Goal: Answer question/provide support: Share knowledge or assist other users

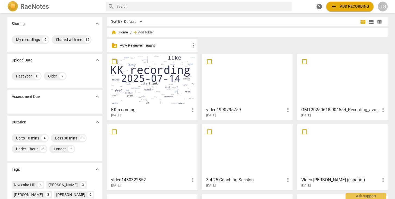
click at [151, 45] on p "ACA Reviewer Teams" at bounding box center [155, 46] width 70 height 6
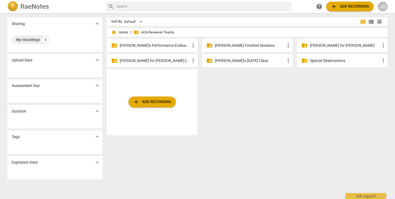
click at [151, 45] on p "[PERSON_NAME]'s Performance Evaluations" at bounding box center [155, 46] width 70 height 6
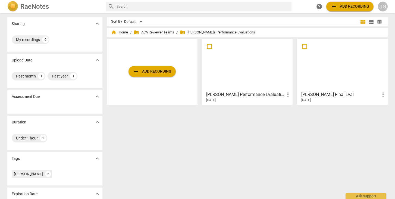
click at [236, 96] on h3 "[PERSON_NAME] Performance Evaluation" at bounding box center [245, 94] width 79 height 7
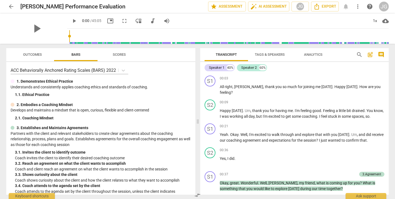
click at [119, 54] on span "Scores" at bounding box center [119, 54] width 13 height 4
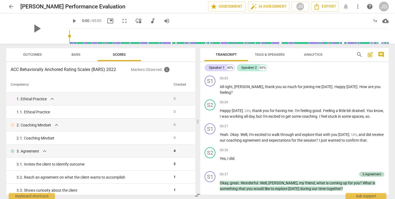
click at [35, 55] on span "Outcomes" at bounding box center [32, 54] width 19 height 4
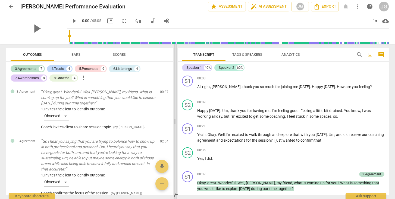
drag, startPoint x: 199, startPoint y: 91, endPoint x: 177, endPoint y: 94, distance: 22.8
click at [177, 94] on span at bounding box center [175, 121] width 3 height 155
click at [31, 67] on div "3.Agreements" at bounding box center [25, 68] width 21 height 5
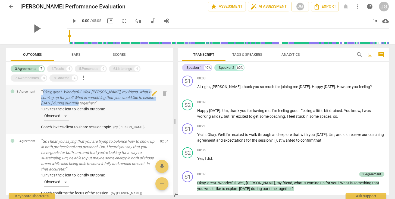
drag, startPoint x: 41, startPoint y: 90, endPoint x: 91, endPoint y: 101, distance: 51.4
click at [91, 101] on div "3.Agreement Okay, great. Wonderful. Well, [PERSON_NAME], my friend, what is com…" at bounding box center [89, 109] width 167 height 49
copy p "Okay, great. Wonderful. Well, [PERSON_NAME], my friend, what is coming up for y…"
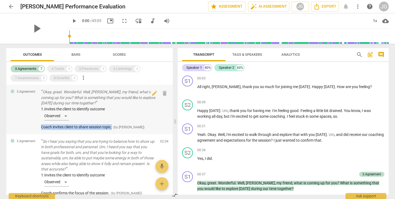
drag, startPoint x: 113, startPoint y: 126, endPoint x: 36, endPoint y: 125, distance: 76.9
click at [36, 125] on div "3.Agreement Okay, great. Wonderful. Well, [PERSON_NAME], my friend, what is com…" at bounding box center [89, 109] width 167 height 49
copy span "Coach invites client to share session topic."
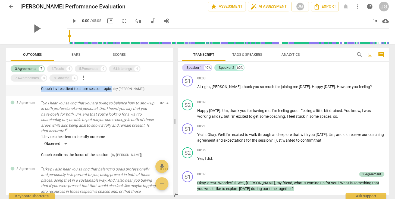
scroll to position [39, 0]
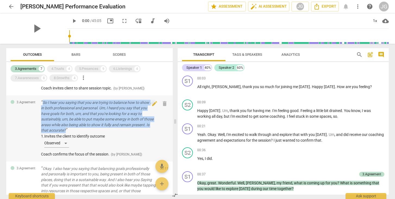
drag, startPoint x: 41, startPoint y: 100, endPoint x: 95, endPoint y: 127, distance: 60.5
click at [95, 127] on div "3.Agreement So I hear you saying that you are trying to balance how to show up …" at bounding box center [89, 128] width 167 height 66
copy p "So I hear you saying that you are trying to balance how to show up in both prof…"
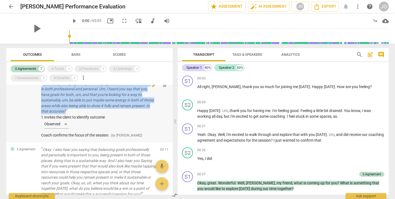
scroll to position [59, 0]
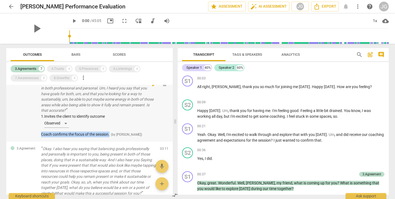
drag, startPoint x: 111, startPoint y: 132, endPoint x: 40, endPoint y: 133, distance: 70.4
click at [40, 133] on div "3.Agreement So I hear you saying that you are trying to balance how to show up …" at bounding box center [89, 109] width 167 height 66
copy span "Coach confirms the focus of the session."
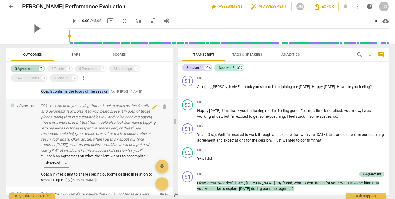
scroll to position [100, 0]
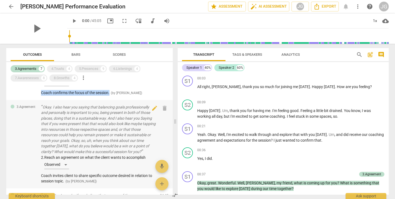
click at [56, 154] on p "Okay. I also hear you saying that balancing goals professionally and personally…" at bounding box center [98, 129] width 115 height 50
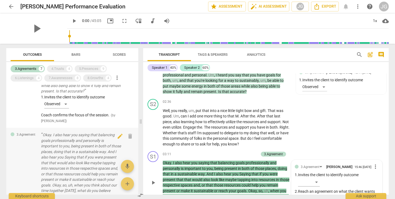
scroll to position [326, 0]
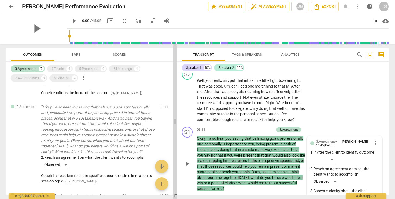
drag, startPoint x: 141, startPoint y: 121, endPoint x: 175, endPoint y: 120, distance: 34.3
click at [175, 120] on span at bounding box center [174, 121] width 3 height 155
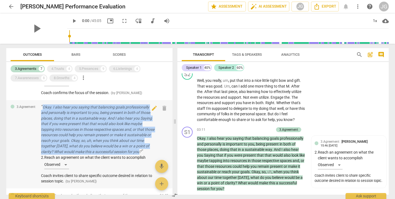
drag, startPoint x: 40, startPoint y: 104, endPoint x: 58, endPoint y: 153, distance: 51.6
click at [58, 153] on div "3.Agreement Okay. I also hear you saying that balancing goals professionally an…" at bounding box center [89, 144] width 166 height 88
copy p "Okay. I also hear you saying that balancing goals professionally and personally…"
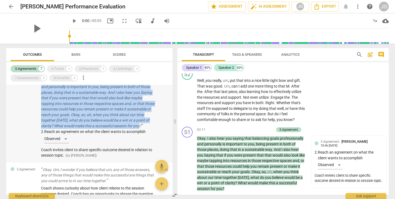
scroll to position [126, 0]
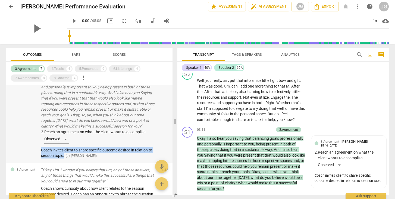
drag, startPoint x: 69, startPoint y: 157, endPoint x: 35, endPoint y: 153, distance: 34.0
click at [35, 153] on div "3.Agreement Okay. I also hear you saying that balancing goals professionally an…" at bounding box center [89, 118] width 166 height 88
copy span "Coach invites client to share specific outcome desired in relation to session t…"
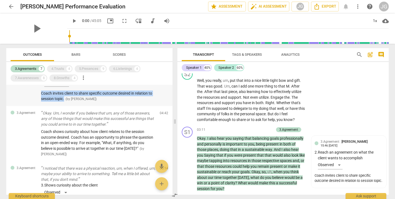
scroll to position [184, 0]
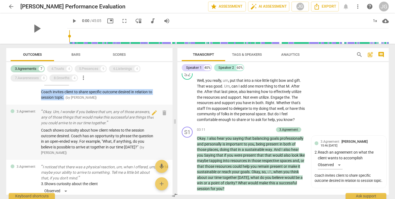
click at [113, 119] on p "Okay. Um, I wonder if you believe that um, any of those answers, any of those t…" at bounding box center [98, 117] width 114 height 17
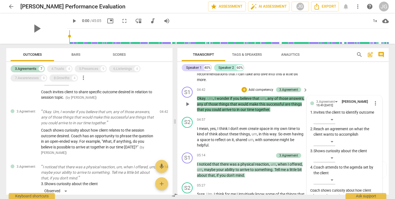
scroll to position [511, 0]
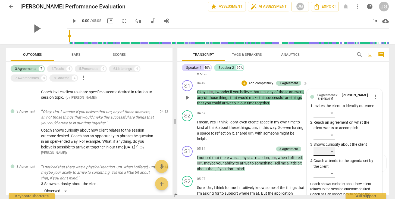
click at [328, 154] on div "​" at bounding box center [325, 151] width 22 height 9
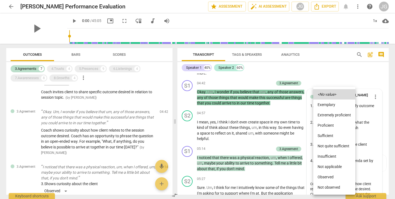
click at [327, 176] on li "Observed" at bounding box center [334, 177] width 42 height 10
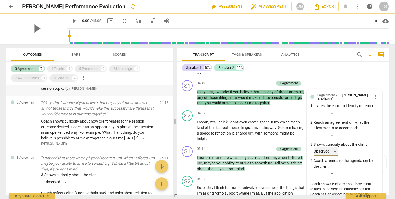
scroll to position [195, 0]
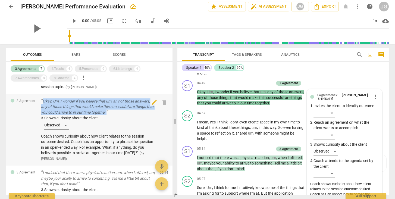
drag, startPoint x: 119, startPoint y: 113, endPoint x: 43, endPoint y: 102, distance: 77.1
click at [43, 102] on p "Okay. Um, I wonder if you believe that um, any of those answers, any of those t…" at bounding box center [98, 106] width 114 height 17
copy p "Okay. Um, I wonder if you believe that um, any of those answers, any of those t…"
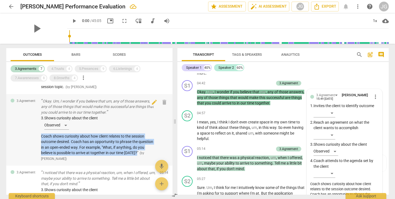
drag, startPoint x: 40, startPoint y: 136, endPoint x: 138, endPoint y: 153, distance: 100.1
click at [138, 153] on div "3.Agreement Okay. Um, I wonder if you believe that um, any of those answers, an…" at bounding box center [89, 130] width 166 height 72
copy span "Coach shows curiosity about how client relates to the session outcome desired. …"
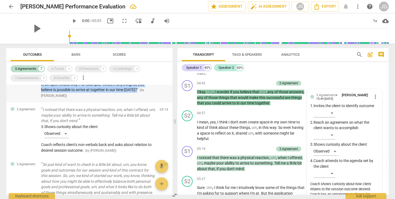
scroll to position [265, 0]
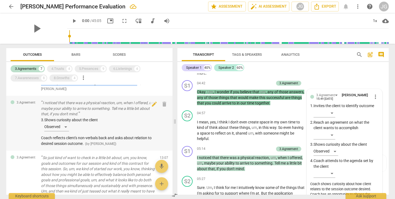
click at [115, 111] on p "I noticed that there was a physical reaction, um, when I offered, um, maybe you…" at bounding box center [98, 108] width 114 height 17
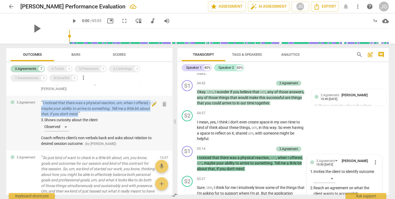
drag, startPoint x: 108, startPoint y: 113, endPoint x: 39, endPoint y: 105, distance: 69.5
click at [39, 105] on div "3.Agreement I noticed that there was a physical reaction, um, when I offered, u…" at bounding box center [89, 123] width 166 height 55
copy p "I noticed that there was a physical reaction, um, when I offered, um, maybe you…"
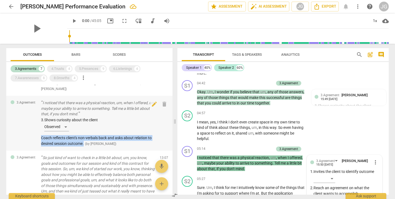
drag, startPoint x: 85, startPoint y: 143, endPoint x: 36, endPoint y: 139, distance: 49.1
click at [36, 139] on div "3.Agreement I noticed that there was a physical reaction, um, when I offered, u…" at bounding box center [89, 123] width 166 height 55
copy span "Coach reflects client's non-verbals back and asks about relation to desired ses…"
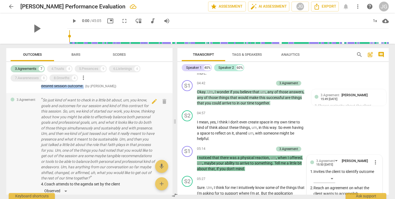
scroll to position [318, 0]
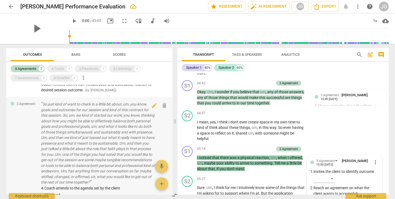
click at [40, 102] on div "3.Agreement So just kind of want to check in a little bit about, um, you know, …" at bounding box center [89, 161] width 166 height 128
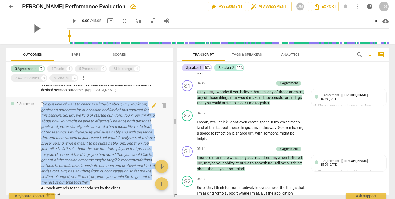
drag, startPoint x: 41, startPoint y: 102, endPoint x: 154, endPoint y: 179, distance: 136.7
click at [154, 179] on div "3.Agreement So just kind of want to check in a little bit about, um, you know, …" at bounding box center [89, 161] width 166 height 128
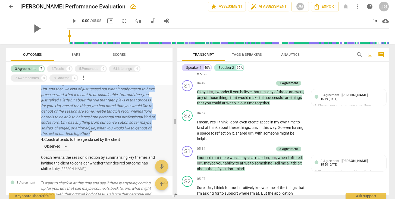
scroll to position [367, 0]
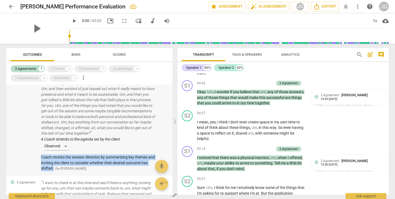
drag, startPoint x: 40, startPoint y: 153, endPoint x: 62, endPoint y: 167, distance: 25.6
click at [62, 167] on div "3.Agreement So just kind of want to check in a little bit about, um, you know, …" at bounding box center [89, 112] width 166 height 128
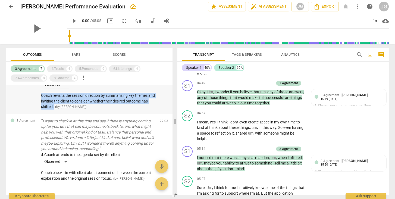
scroll to position [431, 0]
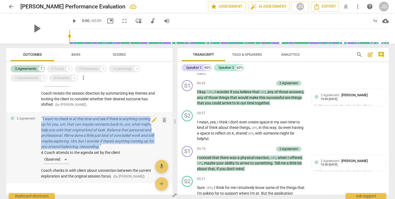
drag, startPoint x: 119, startPoint y: 143, endPoint x: 39, endPoint y: 116, distance: 83.9
click at [39, 116] on div "3.Agreement I want to check in at this time and see if there is anything coming…" at bounding box center [89, 148] width 166 height 72
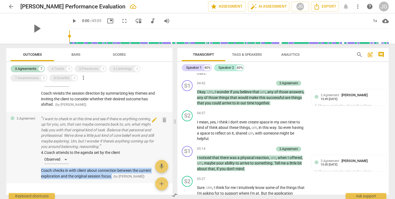
drag, startPoint x: 40, startPoint y: 167, endPoint x: 114, endPoint y: 173, distance: 74.0
click at [114, 173] on div "3.Agreement I want to check in at this time and see if there is anything coming…" at bounding box center [89, 148] width 166 height 72
click at [64, 72] on div "4.Trusts 4" at bounding box center [60, 68] width 26 height 7
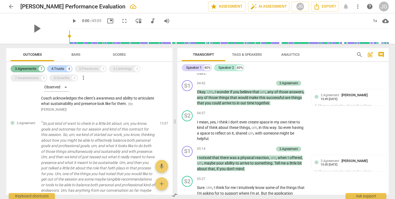
click at [30, 66] on div "3.Agreements 7" at bounding box center [28, 68] width 34 height 7
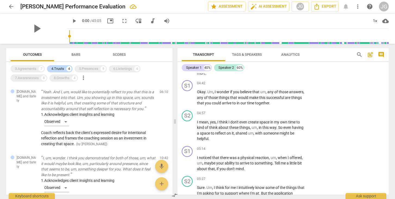
scroll to position [0, 0]
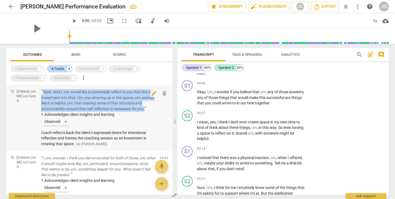
drag, startPoint x: 159, startPoint y: 107, endPoint x: 41, endPoint y: 92, distance: 118.8
click at [41, 92] on div "[DOMAIN_NAME] and Safety Yeah. And I, um, would like to potentially reflect to …" at bounding box center [89, 118] width 166 height 66
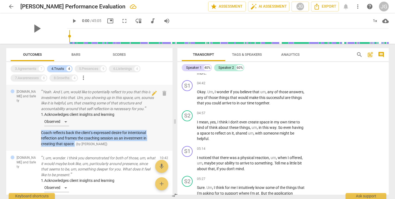
drag, startPoint x: 41, startPoint y: 132, endPoint x: 75, endPoint y: 143, distance: 36.5
click at [75, 143] on div "[DOMAIN_NAME] and Safety Yeah. And I, um, would like to potentially reflect to …" at bounding box center [89, 118] width 166 height 66
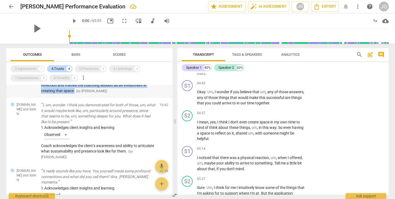
scroll to position [57, 0]
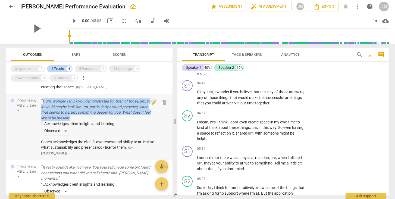
drag, startPoint x: 96, startPoint y: 114, endPoint x: 39, endPoint y: 100, distance: 58.4
click at [39, 100] on div "[DOMAIN_NAME] and Safety I, um, wonder. I think you demonstrated for both of th…" at bounding box center [89, 127] width 166 height 66
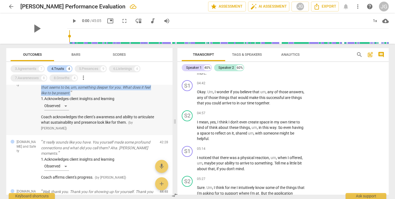
scroll to position [89, 0]
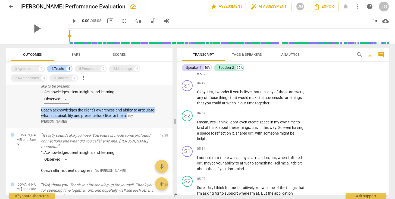
drag, startPoint x: 38, startPoint y: 109, endPoint x: 145, endPoint y: 114, distance: 107.3
click at [145, 114] on div "[DOMAIN_NAME] and Safety I, um, wonder. I think you demonstrated for both of th…" at bounding box center [89, 95] width 166 height 66
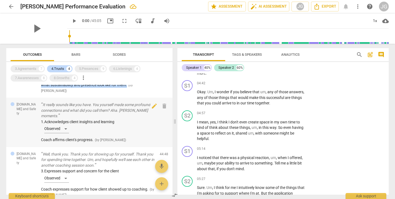
scroll to position [120, 0]
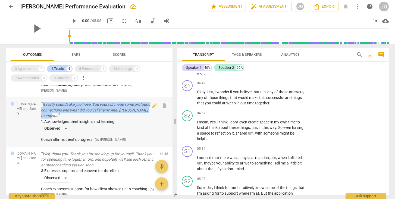
drag, startPoint x: 65, startPoint y: 113, endPoint x: 41, endPoint y: 102, distance: 25.8
click at [41, 102] on p "It really sounds like you have. You yourself made some profound connections and…" at bounding box center [98, 110] width 114 height 17
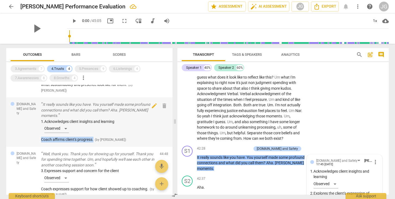
drag, startPoint x: 39, startPoint y: 136, endPoint x: 95, endPoint y: 137, distance: 55.7
click at [95, 137] on div "[DOMAIN_NAME] and Safety It really sounds like you have. You yourself made some…" at bounding box center [89, 121] width 166 height 49
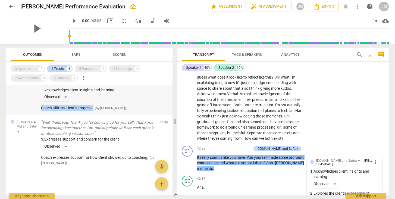
scroll to position [150, 0]
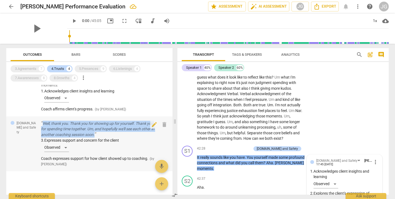
drag, startPoint x: 113, startPoint y: 129, endPoint x: 41, endPoint y: 121, distance: 72.3
click at [41, 121] on p "Well, thank you. Thank you for showing up for yourself. Thank you for spending …" at bounding box center [98, 129] width 114 height 17
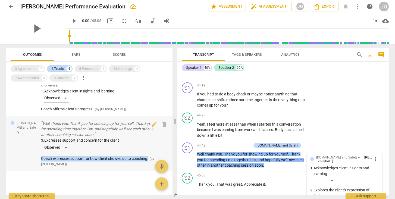
drag, startPoint x: 39, startPoint y: 154, endPoint x: 153, endPoint y: 153, distance: 113.6
click at [153, 153] on div "[DOMAIN_NAME] and Safety Well, thank you. Thank you for showing up for yourself…" at bounding box center [89, 143] width 166 height 55
click at [89, 70] on div "5.Presences" at bounding box center [88, 68] width 19 height 5
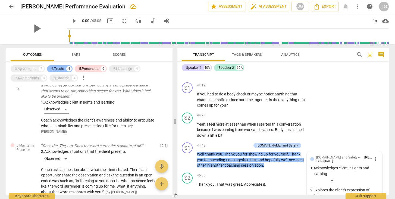
click at [62, 66] on div "4.Trusts" at bounding box center [57, 68] width 13 height 5
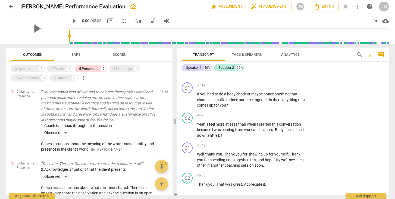
scroll to position [0, 0]
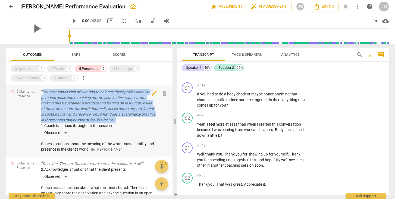
drag, startPoint x: 138, startPoint y: 119, endPoint x: 42, endPoint y: 93, distance: 99.0
click at [42, 93] on p "You mentioned kind of wanting to balance these professional and personal goals …" at bounding box center [98, 105] width 114 height 33
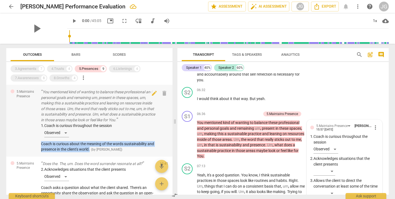
drag, startPoint x: 41, startPoint y: 143, endPoint x: 99, endPoint y: 149, distance: 58.8
click at [99, 149] on div "5.Maintains Presence You mentioned kind of wanting to balance these professiona…" at bounding box center [89, 121] width 166 height 72
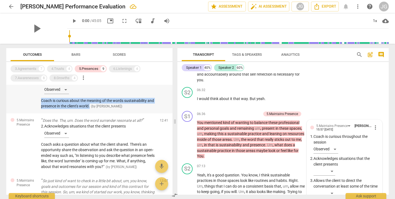
scroll to position [56, 0]
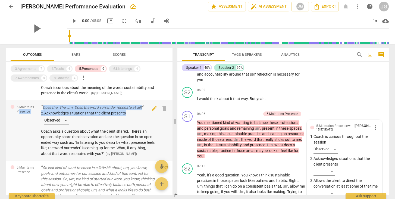
drag, startPoint x: 38, startPoint y: 106, endPoint x: 135, endPoint y: 119, distance: 97.5
click at [135, 119] on div "5.Maintains Presence Does the. The, um. Does the word surrender resonate at all…" at bounding box center [89, 130] width 166 height 61
click at [10, 143] on div "5.Maintains Presence Does the. The, um. Does the word surrender resonate at all…" at bounding box center [89, 130] width 166 height 61
drag, startPoint x: 41, startPoint y: 105, endPoint x: 145, endPoint y: 104, distance: 104.4
click at [145, 105] on p "Does the. The, um. Does the word surrender resonate at all?" at bounding box center [98, 108] width 114 height 6
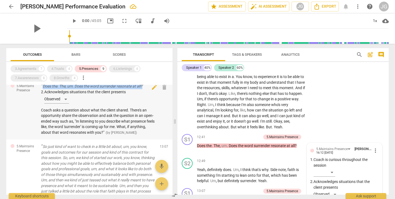
scroll to position [85, 0]
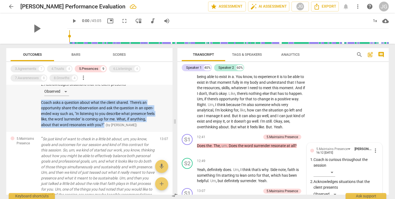
drag, startPoint x: 40, startPoint y: 101, endPoint x: 121, endPoint y: 120, distance: 82.7
click at [121, 120] on div "5.Maintains Presence Does the. The, um. Does the word surrender resonate at all…" at bounding box center [89, 102] width 166 height 61
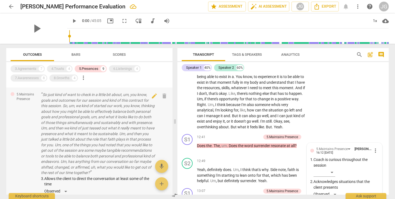
scroll to position [128, 0]
click at [107, 133] on p "So just kind of want to check in a little bit about, um, you know, goals and ou…" at bounding box center [98, 135] width 114 height 84
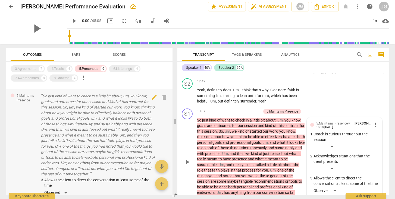
scroll to position [1317, 0]
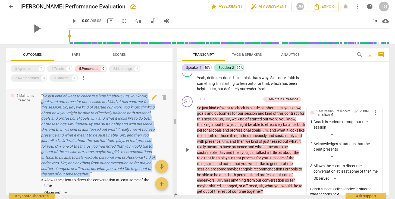
drag, startPoint x: 40, startPoint y: 92, endPoint x: 153, endPoint y: 169, distance: 137.3
click at [153, 169] on div "5.Maintains Presence So just kind of want to check in a little bit about, um, y…" at bounding box center [89, 153] width 166 height 128
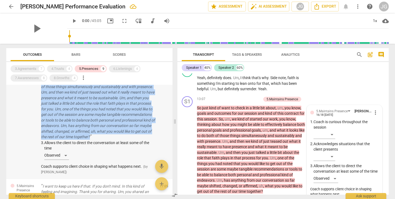
scroll to position [167, 0]
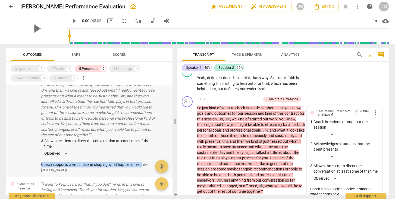
drag, startPoint x: 39, startPoint y: 159, endPoint x: 143, endPoint y: 160, distance: 104.1
click at [143, 160] on div "5.Maintains Presence So just kind of want to check in a little bit about, um, y…" at bounding box center [89, 114] width 166 height 128
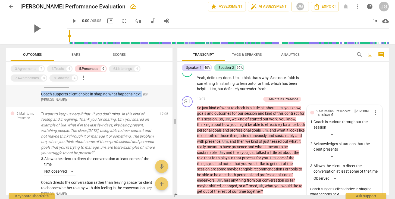
scroll to position [237, 0]
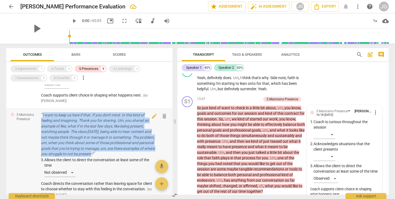
drag, startPoint x: 41, startPoint y: 108, endPoint x: 136, endPoint y: 146, distance: 102.9
click at [136, 146] on div "5.Maintains Presence I want to keep us here if that. If you don't mind. In this…" at bounding box center [89, 155] width 166 height 94
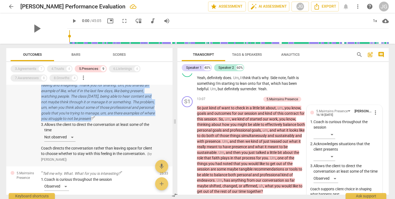
scroll to position [272, 0]
drag, startPoint x: 38, startPoint y: 140, endPoint x: 147, endPoint y: 145, distance: 109.4
click at [147, 145] on div "5.Maintains Presence I want to keep us here if that. If you don't mind. In this…" at bounding box center [89, 119] width 166 height 94
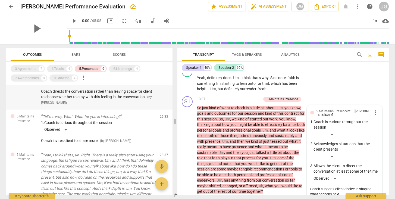
scroll to position [329, 0]
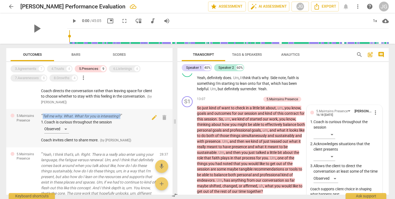
drag, startPoint x: 39, startPoint y: 108, endPoint x: 125, endPoint y: 109, distance: 85.6
click at [125, 109] on div "5.Maintains Presence Tell me why. What. What for you is interesting? 1. Coach i…" at bounding box center [89, 128] width 166 height 38
drag, startPoint x: 38, startPoint y: 132, endPoint x: 101, endPoint y: 133, distance: 62.5
click at [101, 133] on div "5.Maintains Presence Tell me why. What. What for you is interesting? 1. Coach i…" at bounding box center [89, 128] width 166 height 38
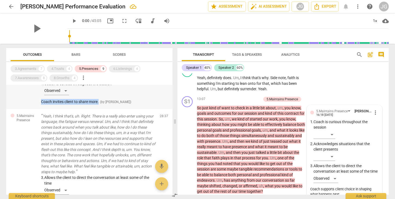
scroll to position [368, 0]
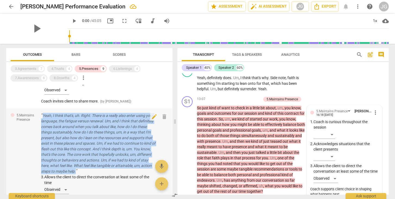
drag, startPoint x: 40, startPoint y: 107, endPoint x: 137, endPoint y: 164, distance: 112.5
click at [137, 164] on div "5.Maintains Presence Yeah, I think that's, uh. Right. There is a really also en…" at bounding box center [89, 160] width 166 height 105
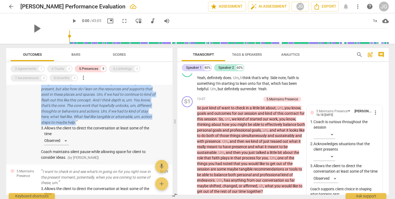
scroll to position [422, 0]
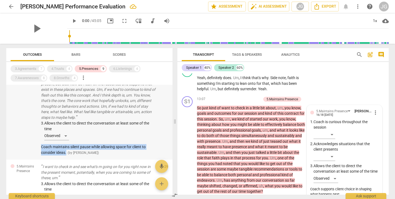
drag, startPoint x: 38, startPoint y: 138, endPoint x: 67, endPoint y: 142, distance: 29.4
click at [67, 142] on div "5.Maintains Presence Yeah, I think that's, uh. Right. There is a really also en…" at bounding box center [89, 107] width 166 height 105
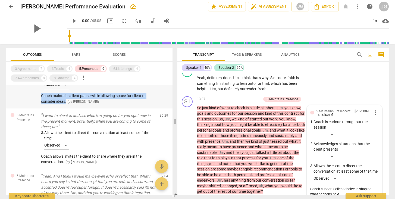
scroll to position [478, 0]
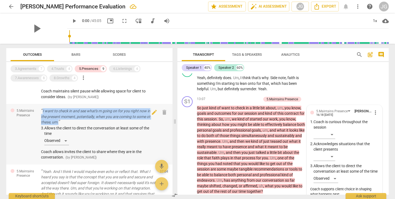
drag, startPoint x: 66, startPoint y: 113, endPoint x: 41, endPoint y: 103, distance: 26.9
click at [41, 108] on p "I want to check in and see what's m going on for you right now in the present m…" at bounding box center [98, 116] width 114 height 17
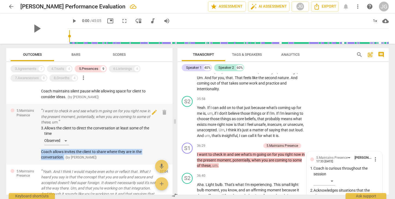
drag, startPoint x: 40, startPoint y: 142, endPoint x: 65, endPoint y: 147, distance: 25.2
click at [65, 147] on div "5.Maintains Presence I want to check in and see what's m going on for you right…" at bounding box center [89, 134] width 166 height 61
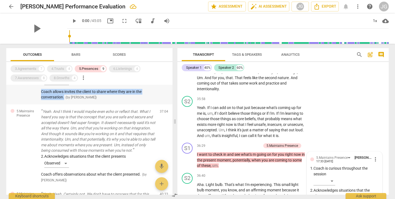
scroll to position [546, 0]
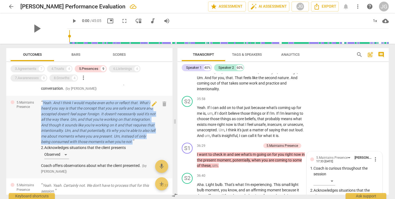
drag, startPoint x: 41, startPoint y: 92, endPoint x: 57, endPoint y: 134, distance: 45.2
click at [57, 134] on p "Yeah. And I think I would maybe even echo or reflect that. What I heard you say…" at bounding box center [98, 122] width 114 height 45
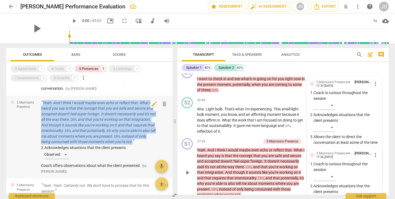
scroll to position [3361, 0]
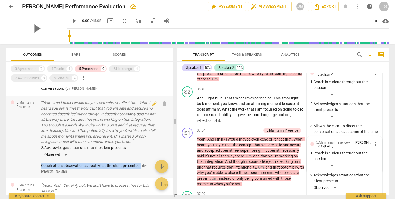
drag, startPoint x: 39, startPoint y: 159, endPoint x: 141, endPoint y: 161, distance: 102.0
click at [141, 161] on div "5.Maintains Presence Yeah. And I think I would maybe even echo or reflect that.…" at bounding box center [89, 137] width 166 height 83
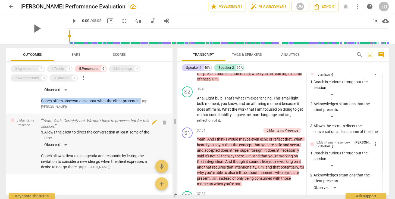
scroll to position [611, 0]
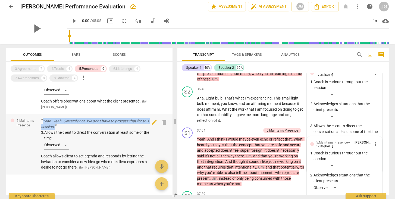
drag, startPoint x: 41, startPoint y: 112, endPoint x: 64, endPoint y: 119, distance: 24.0
click at [64, 119] on div "5.Maintains Presence Yeah. Yeah. Certainly not. We don't have to process that f…" at bounding box center [89, 144] width 166 height 61
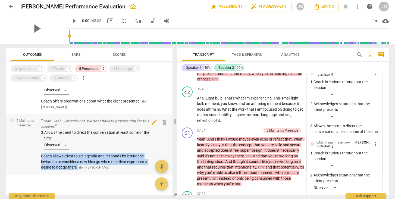
drag, startPoint x: 39, startPoint y: 150, endPoint x: 80, endPoint y: 160, distance: 41.9
click at [80, 160] on div "5.Maintains Presence Yeah. Yeah. Certainly not. We don't have to process that f…" at bounding box center [89, 144] width 166 height 61
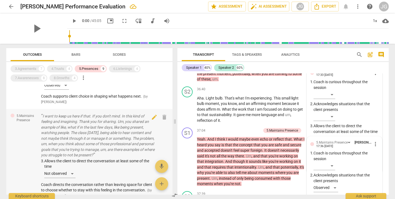
scroll to position [236, 0]
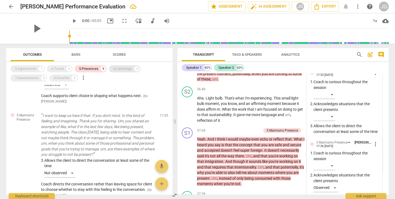
click at [125, 68] on div "6.Listenings" at bounding box center [122, 68] width 19 height 5
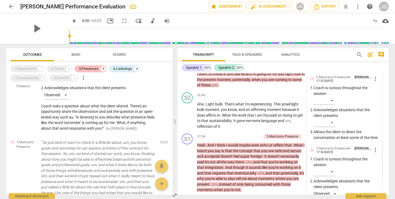
click at [83, 68] on div "5.Presences" at bounding box center [88, 68] width 19 height 5
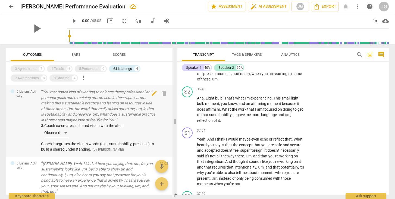
scroll to position [0, 0]
drag, startPoint x: 40, startPoint y: 142, endPoint x: 96, endPoint y: 147, distance: 55.9
click at [96, 147] on div "6.Listens Actively You mentioned kind of wanting to balance these professional …" at bounding box center [89, 121] width 166 height 72
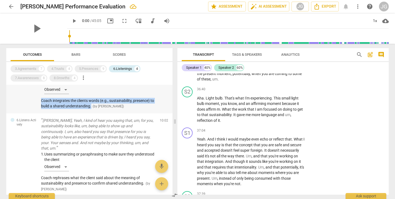
scroll to position [47, 0]
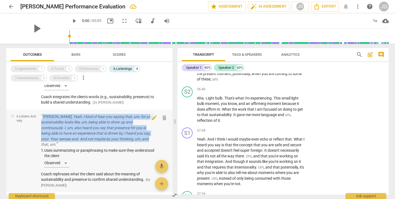
drag, startPoint x: 69, startPoint y: 140, endPoint x: 43, endPoint y: 115, distance: 36.1
click at [43, 115] on p "[PERSON_NAME], Yeah, I kind of hear you saying that, um, for you, sustainabilit…" at bounding box center [98, 130] width 114 height 33
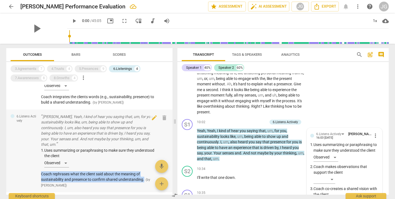
drag, startPoint x: 40, startPoint y: 172, endPoint x: 146, endPoint y: 177, distance: 105.6
click at [146, 177] on div "6.Listens Actively Yeah, [PERSON_NAME], I kind of hear you saying that, um, for…" at bounding box center [89, 151] width 166 height 83
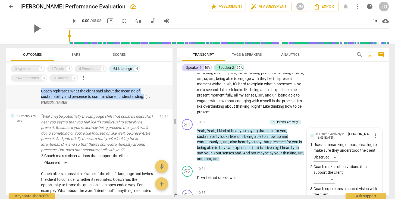
scroll to position [130, 0]
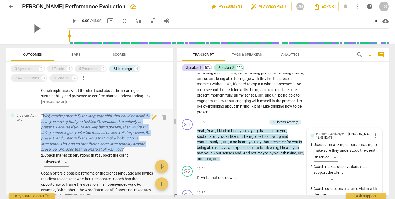
drag, startPoint x: 40, startPoint y: 113, endPoint x: 131, endPoint y: 143, distance: 95.8
click at [131, 143] on div "6.Listens Actively Well, maybe potentially the language shift that could be hel…" at bounding box center [89, 156] width 166 height 94
click at [17, 152] on div "6.Listens Actively Well, maybe potentially the language shift that could be hel…" at bounding box center [89, 156] width 166 height 94
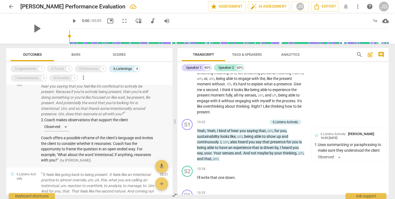
scroll to position [167, 0]
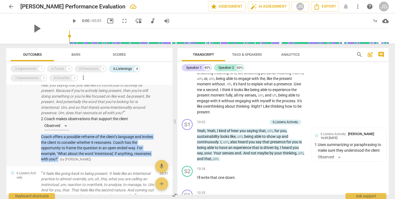
drag, startPoint x: 37, startPoint y: 133, endPoint x: 58, endPoint y: 154, distance: 30.0
click at [58, 154] on div "6.Listens Actively Well, maybe potentially the language shift that could be hel…" at bounding box center [89, 119] width 166 height 94
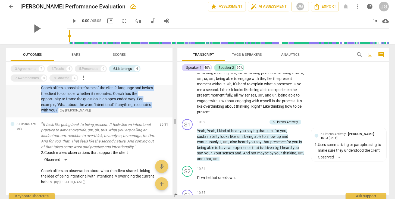
scroll to position [217, 0]
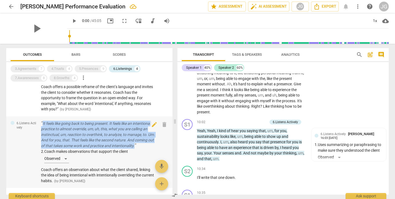
drag, startPoint x: 73, startPoint y: 144, endPoint x: 41, endPoint y: 119, distance: 40.3
click at [41, 119] on div "6.Listens Actively It feels like going back to being present. It feels like an …" at bounding box center [89, 152] width 166 height 72
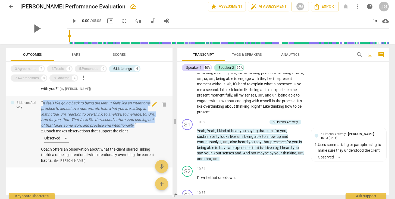
scroll to position [237, 0]
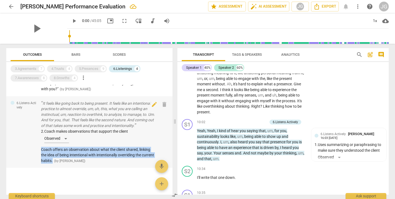
drag, startPoint x: 40, startPoint y: 148, endPoint x: 66, endPoint y: 161, distance: 29.3
click at [66, 161] on div "6.Listens Actively It feels like going back to being present. It feels like an …" at bounding box center [89, 132] width 166 height 72
click at [28, 77] on div "7.Awarenesses" at bounding box center [27, 77] width 24 height 5
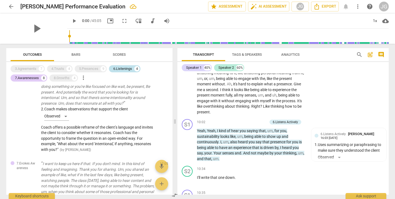
click at [120, 69] on div "6.Listenings" at bounding box center [122, 68] width 19 height 5
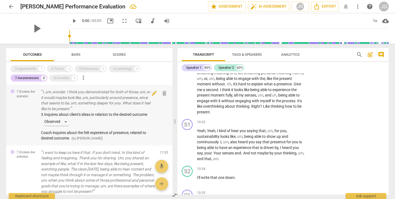
scroll to position [0, 0]
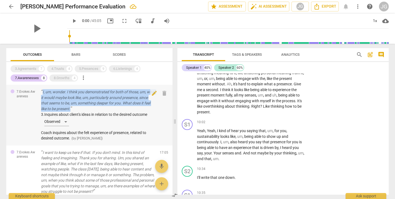
drag, startPoint x: 92, startPoint y: 106, endPoint x: 41, endPoint y: 92, distance: 52.5
click at [41, 92] on p "I, um, wonder. I think you demonstrated for both of those, um, what it would ma…" at bounding box center [98, 100] width 114 height 22
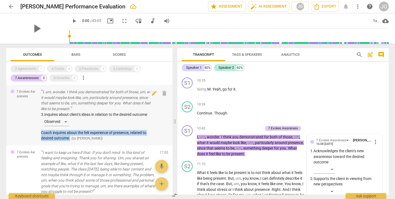
drag, startPoint x: 40, startPoint y: 132, endPoint x: 72, endPoint y: 137, distance: 32.0
click at [72, 137] on div "7.Evokes Awareness I, um, wonder. I think you demonstrated for both of those, u…" at bounding box center [89, 115] width 166 height 61
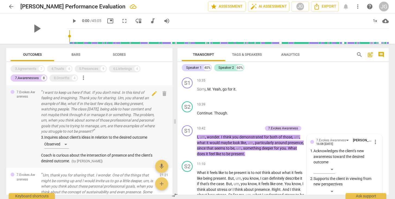
scroll to position [59, 0]
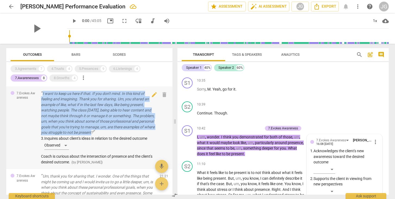
drag, startPoint x: 40, startPoint y: 91, endPoint x: 132, endPoint y: 129, distance: 100.3
click at [132, 129] on div "7.Evokes Awareness I want to keep us here if that. If you don't mind. In this k…" at bounding box center [89, 127] width 166 height 83
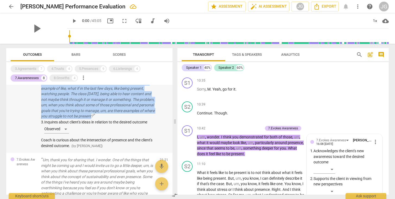
scroll to position [84, 0]
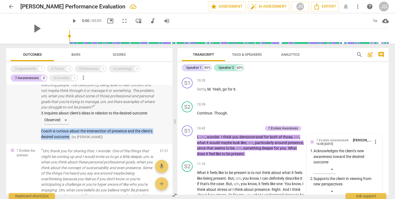
drag, startPoint x: 39, startPoint y: 129, endPoint x: 84, endPoint y: 133, distance: 45.6
click at [84, 133] on div "7.Evokes Awareness I want to keep us here if that. If you don't mind. In this k…" at bounding box center [89, 102] width 166 height 83
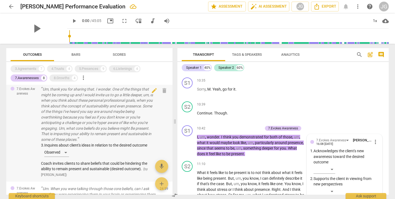
scroll to position [133, 0]
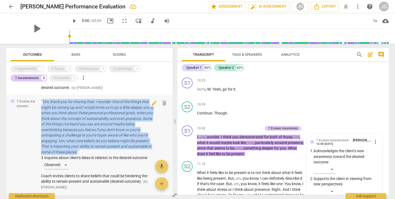
drag, startPoint x: 40, startPoint y: 97, endPoint x: 88, endPoint y: 147, distance: 69.4
click at [88, 147] on div "7.Evokes Awareness Um, thank you for sharing that. I wonder. One of the things …" at bounding box center [89, 145] width 166 height 100
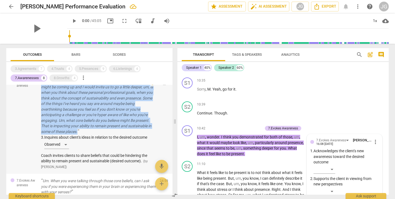
scroll to position [154, 0]
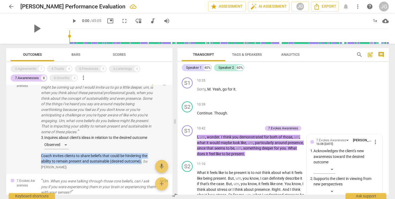
drag, startPoint x: 40, startPoint y: 151, endPoint x: 143, endPoint y: 157, distance: 102.7
click at [143, 157] on div "7.Evokes Awareness Um, thank you for sharing that. I wonder. One of the things …" at bounding box center [89, 124] width 166 height 100
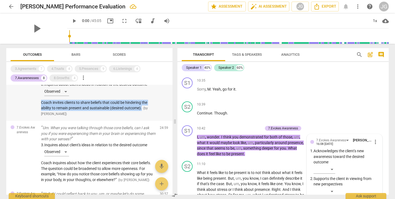
scroll to position [210, 0]
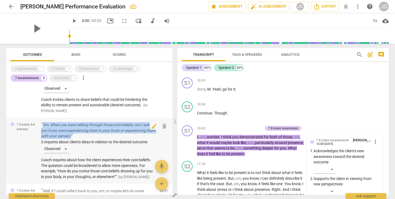
drag, startPoint x: 40, startPoint y: 119, endPoint x: 92, endPoint y: 130, distance: 53.4
click at [92, 130] on div "7.Evokes Awareness Um. When you were talking through those core beliefs, can I …" at bounding box center [89, 151] width 166 height 66
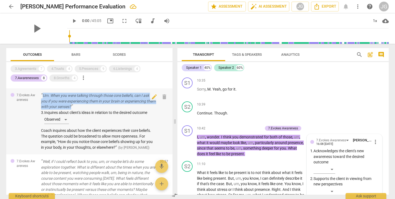
scroll to position [240, 0]
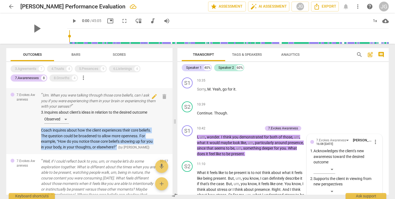
drag, startPoint x: 41, startPoint y: 125, endPoint x: 124, endPoint y: 140, distance: 84.6
click at [124, 140] on div "7.Evokes Awareness Um. When you were talking through those core beliefs, can I …" at bounding box center [89, 121] width 166 height 66
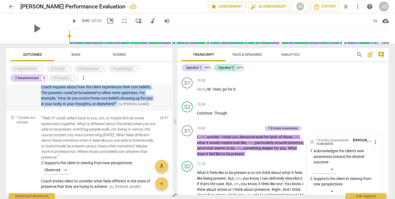
scroll to position [283, 0]
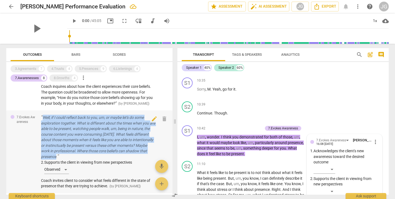
drag, startPoint x: 40, startPoint y: 115, endPoint x: 94, endPoint y: 155, distance: 67.2
click at [94, 155] on div "7.Evokes Awareness Well, if I could reflect back to you, um, or maybe let's do …" at bounding box center [89, 151] width 166 height 83
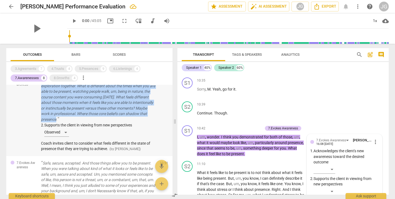
scroll to position [333, 0]
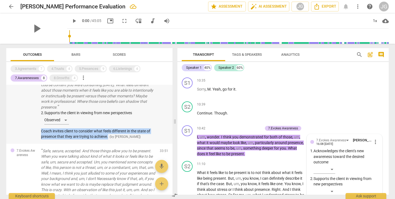
drag, startPoint x: 39, startPoint y: 130, endPoint x: 110, endPoint y: 137, distance: 71.0
click at [110, 137] on div "7.Evokes Awareness Well, if I could reflect back to you, um, or maybe let's do …" at bounding box center [89, 102] width 166 height 83
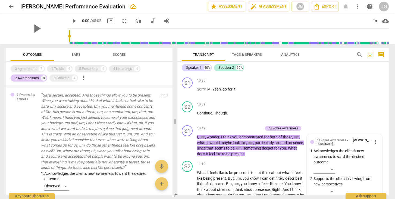
scroll to position [389, 0]
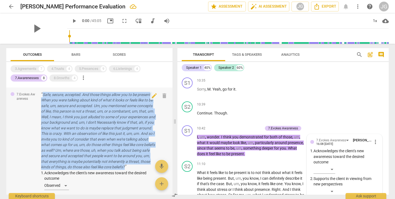
drag, startPoint x: 40, startPoint y: 92, endPoint x: 70, endPoint y: 170, distance: 83.1
click at [70, 170] on div "7.Evokes Awareness Safe, secure, accepted. And those things allow you to be pre…" at bounding box center [89, 165] width 166 height 155
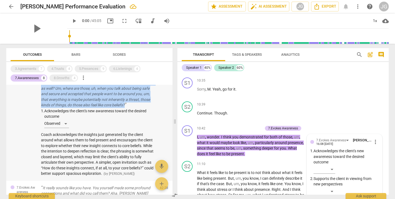
scroll to position [462, 0]
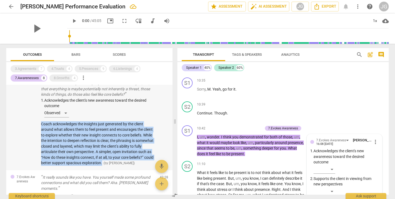
drag, startPoint x: 39, startPoint y: 126, endPoint x: 128, endPoint y: 162, distance: 96.5
click at [128, 162] on div "7.Evokes Awareness Safe, secure, accepted. And those things allow you to be pre…" at bounding box center [89, 92] width 166 height 155
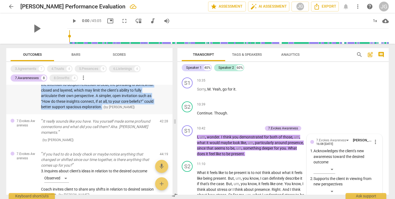
scroll to position [525, 0]
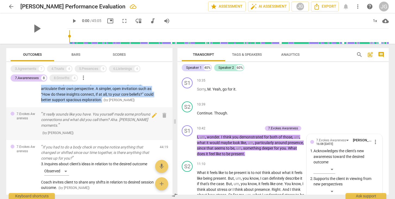
click at [73, 127] on p "It really sounds like you have. You yourself made some profound connections and…" at bounding box center [98, 119] width 114 height 17
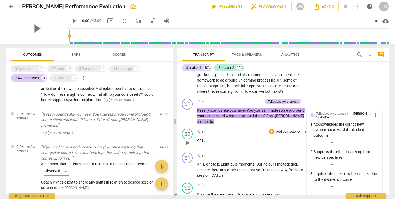
scroll to position [3914, 0]
click at [324, 138] on div "​" at bounding box center [325, 142] width 22 height 9
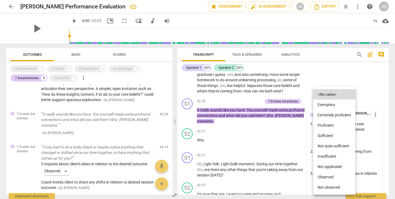
click at [324, 179] on li "Observed" at bounding box center [334, 177] width 42 height 10
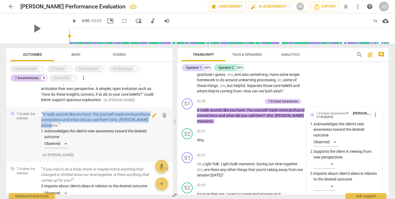
drag, startPoint x: 40, startPoint y: 117, endPoint x: 67, endPoint y: 130, distance: 29.5
click at [67, 130] on div "7.Evokes Awareness It really sounds like you have. You yourself made some profo…" at bounding box center [89, 134] width 166 height 55
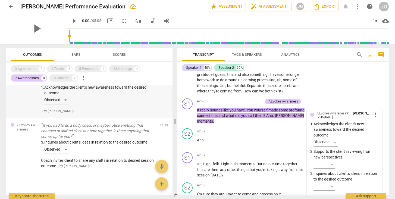
scroll to position [571, 0]
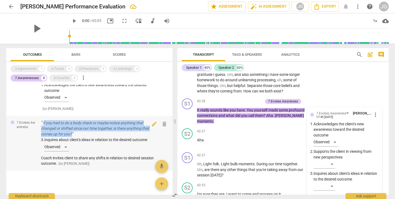
drag, startPoint x: 81, startPoint y: 138, endPoint x: 43, endPoint y: 129, distance: 39.2
click at [43, 129] on p "If you had to do a body check or maybe notice anything that changed or shifted …" at bounding box center [98, 128] width 114 height 17
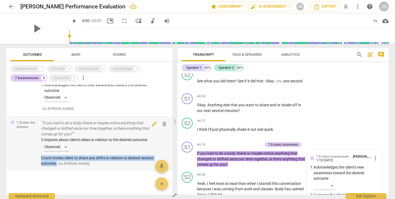
drag, startPoint x: 39, startPoint y: 162, endPoint x: 72, endPoint y: 169, distance: 33.1
click at [72, 169] on div "7.Evokes Awareness If you had to do a body check or maybe notice anything that …" at bounding box center [89, 143] width 166 height 55
click at [65, 79] on div "8.Growths" at bounding box center [62, 77] width 16 height 5
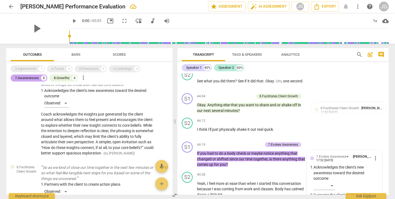
click at [29, 79] on div "7.Awarenesses" at bounding box center [27, 77] width 24 height 5
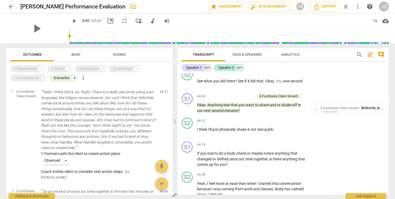
scroll to position [0, 0]
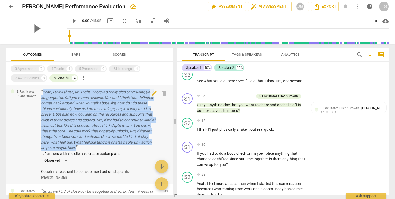
drag, startPoint x: 41, startPoint y: 89, endPoint x: 141, endPoint y: 146, distance: 115.1
click at [141, 146] on div "8.Facilitates Client Growth Yeah, I think that's, uh. Right. There is a really …" at bounding box center [89, 135] width 166 height 100
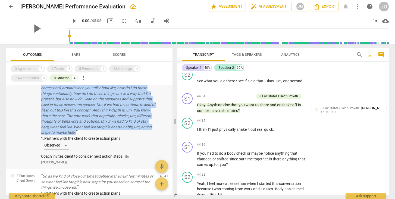
scroll to position [23, 0]
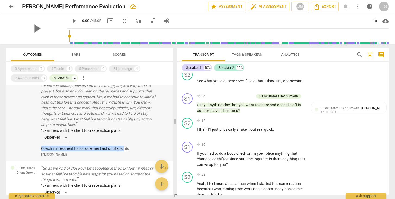
drag, startPoint x: 37, startPoint y: 147, endPoint x: 125, endPoint y: 145, distance: 88.6
click at [125, 145] on div "8.Facilitates Client Growth Yeah, I think that's, uh. Right. There is a really …" at bounding box center [89, 112] width 166 height 100
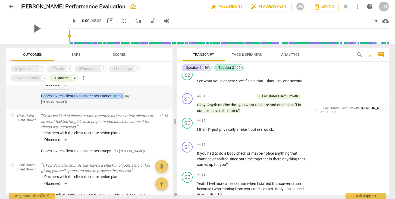
scroll to position [89, 0]
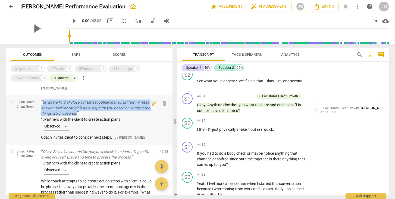
drag, startPoint x: 100, startPoint y: 110, endPoint x: 42, endPoint y: 99, distance: 58.8
click at [42, 100] on p "So as we kind of close our time together in the next few minutes or so what fee…" at bounding box center [98, 108] width 114 height 17
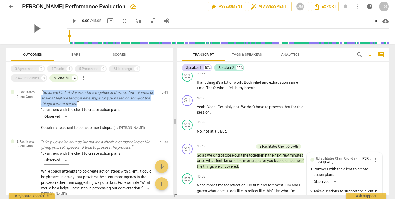
scroll to position [100, 0]
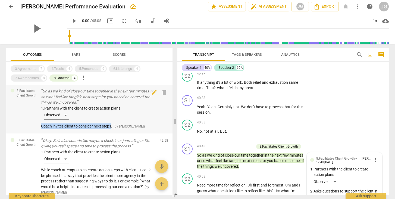
drag, startPoint x: 39, startPoint y: 124, endPoint x: 113, endPoint y: 122, distance: 74.0
click at [113, 122] on div "8.Facilitates Client Growth So as we kind of close our time together in the nex…" at bounding box center [89, 108] width 166 height 49
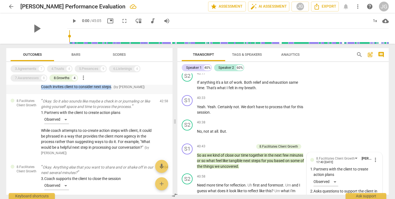
scroll to position [139, 0]
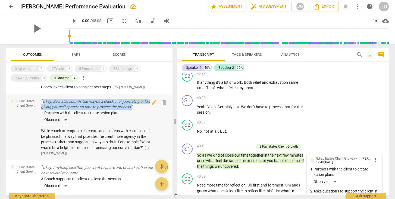
drag, startPoint x: 139, startPoint y: 102, endPoint x: 42, endPoint y: 98, distance: 96.3
click at [42, 99] on p "Okay. So it also sounds like maybe a check in or journaling or like giving your…" at bounding box center [98, 104] width 114 height 11
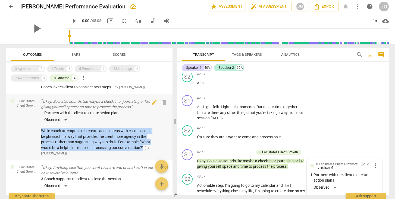
drag, startPoint x: 38, startPoint y: 126, endPoint x: 145, endPoint y: 145, distance: 109.2
click at [145, 145] on div "8.Facilitates Client Growth Okay. So it also sounds like maybe a check in or jo…" at bounding box center [89, 127] width 166 height 66
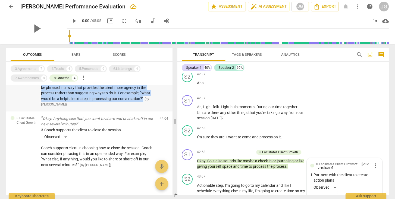
scroll to position [188, 0]
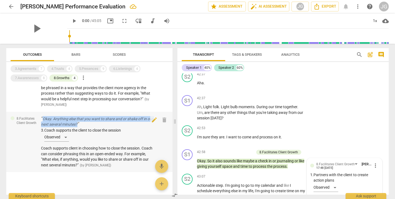
drag, startPoint x: 97, startPoint y: 118, endPoint x: 42, endPoint y: 115, distance: 55.0
click at [42, 116] on p "Okay. Anything else that you want to share and or shake off in our next several…" at bounding box center [98, 121] width 114 height 11
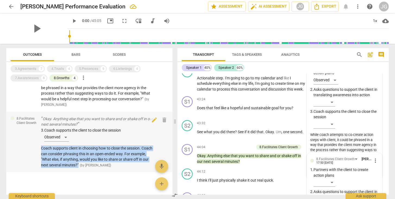
drag, startPoint x: 38, startPoint y: 145, endPoint x: 96, endPoint y: 159, distance: 60.1
click at [96, 159] on div "8.Facilitates Client Growth Okay. Anything else that you want to share and or s…" at bounding box center [89, 142] width 166 height 61
